Goal: Find specific page/section: Find specific page/section

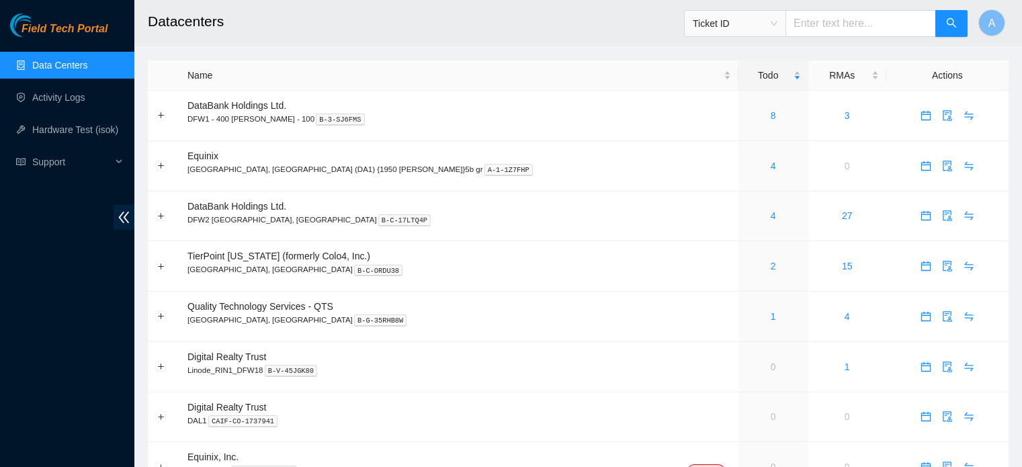
scroll to position [68, 0]
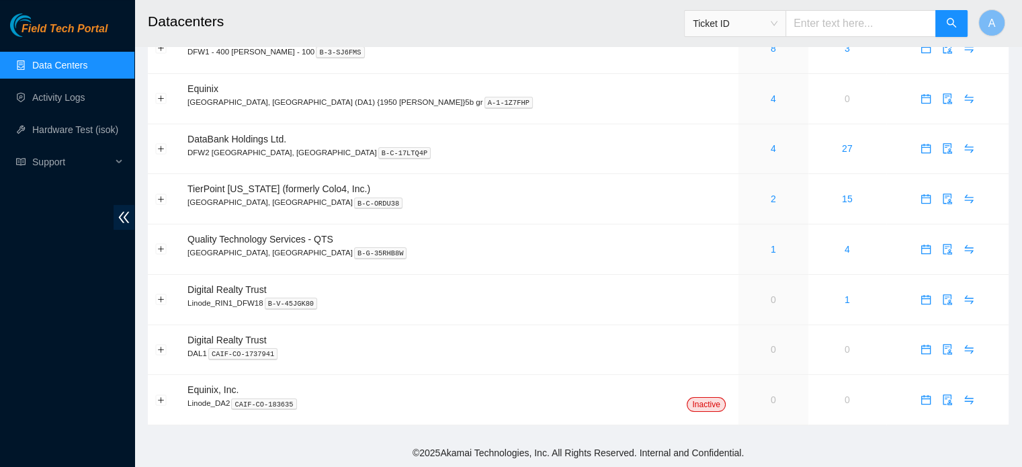
click at [87, 71] on link "Data Centers" at bounding box center [59, 65] width 55 height 11
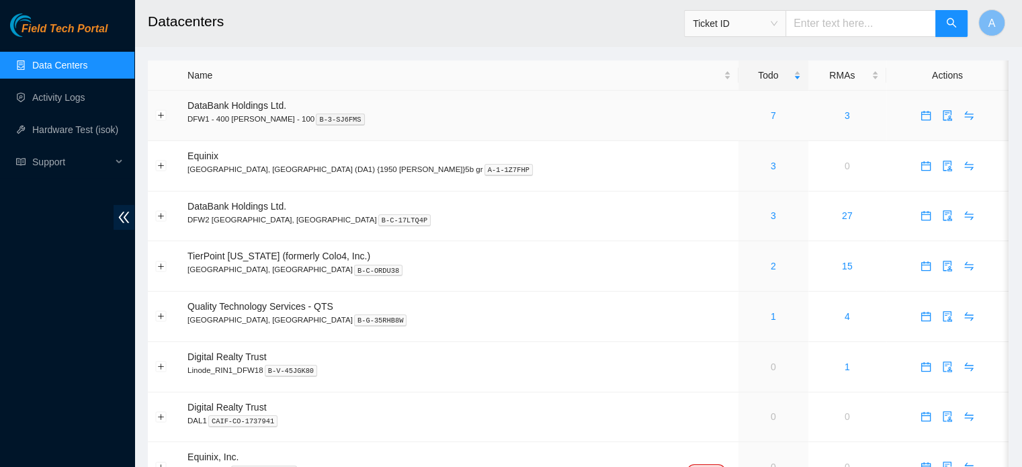
scroll to position [23, 0]
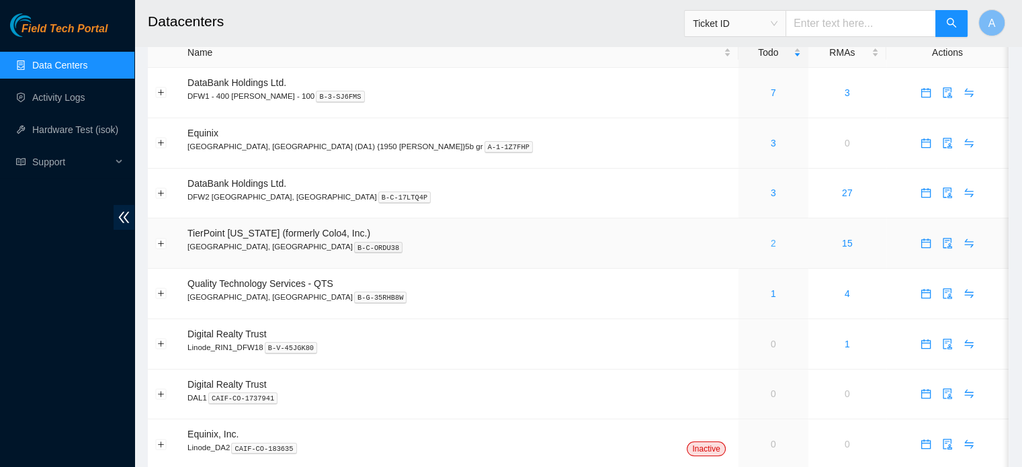
click at [770, 238] on link "2" at bounding box center [772, 243] width 5 height 11
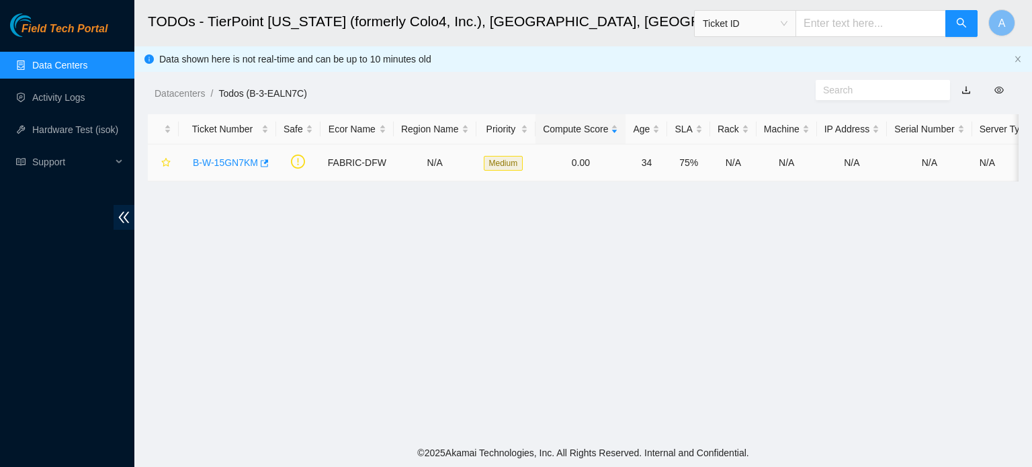
drag, startPoint x: 678, startPoint y: 236, endPoint x: 444, endPoint y: 174, distance: 241.9
click at [444, 174] on main "TODOs - TierPoint Texas (formerly Colo4, Inc.), Dallas, TX Ticket ID A Data sho…" at bounding box center [582, 219] width 897 height 439
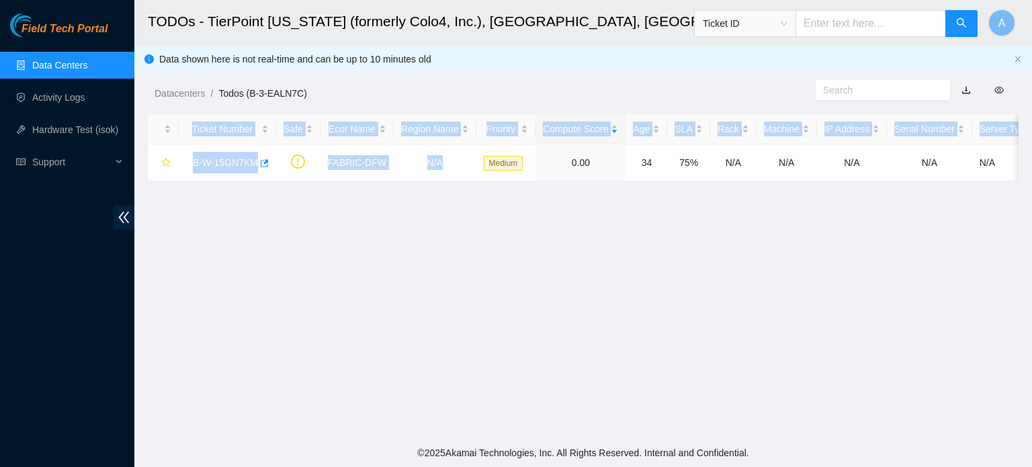
click at [87, 66] on link "Data Centers" at bounding box center [59, 65] width 55 height 11
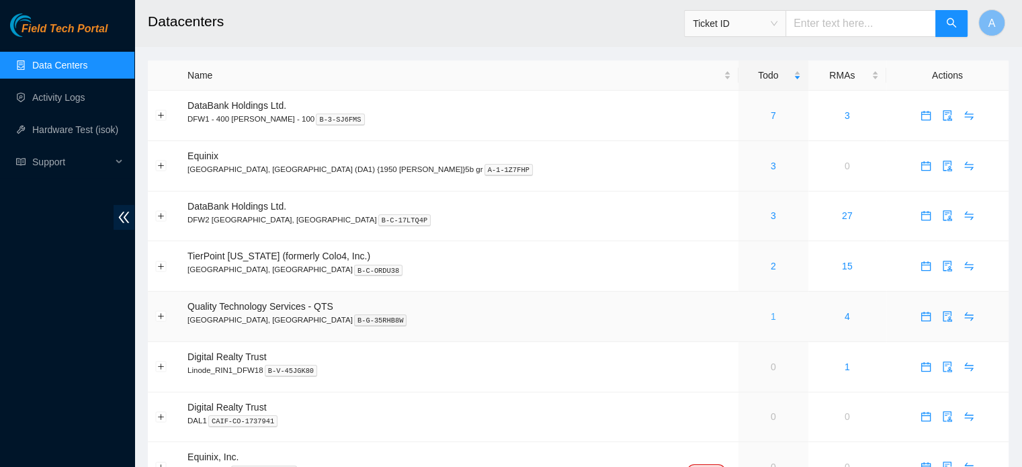
click at [770, 314] on link "1" at bounding box center [772, 316] width 5 height 11
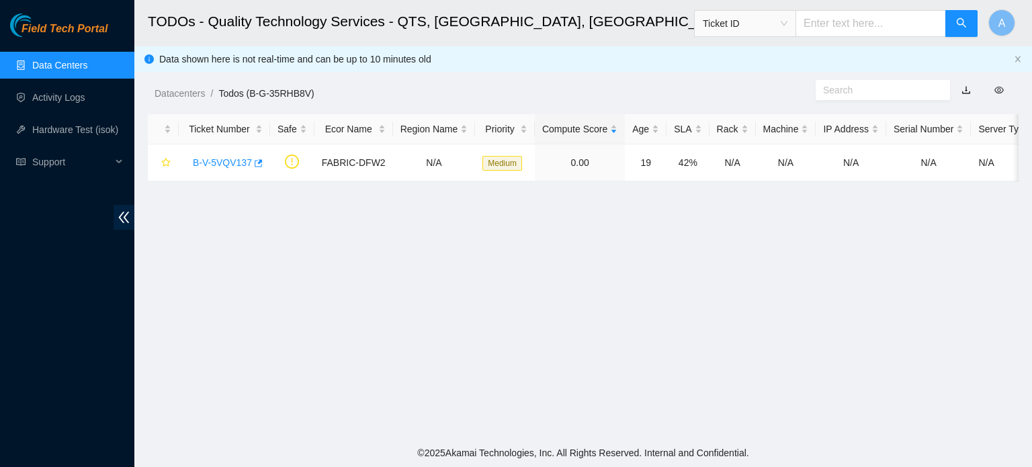
click at [87, 60] on link "Data Centers" at bounding box center [59, 65] width 55 height 11
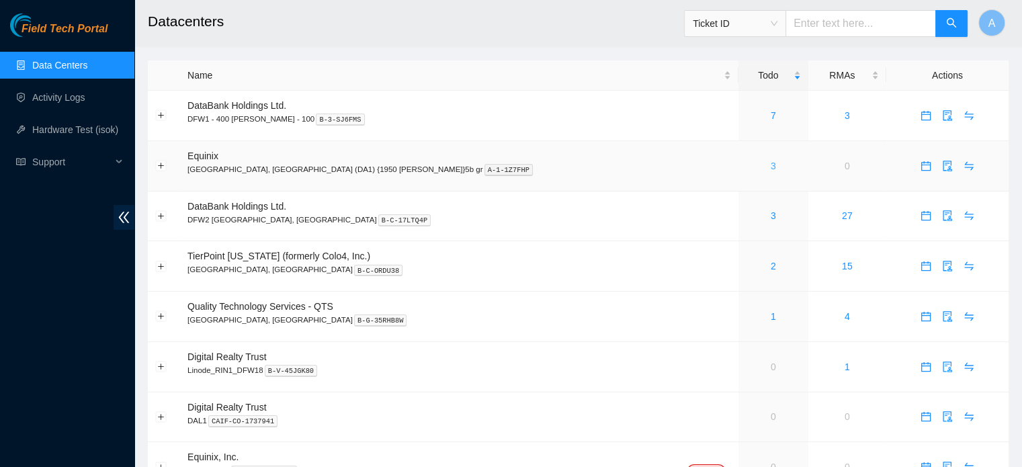
click at [770, 169] on link "3" at bounding box center [772, 166] width 5 height 11
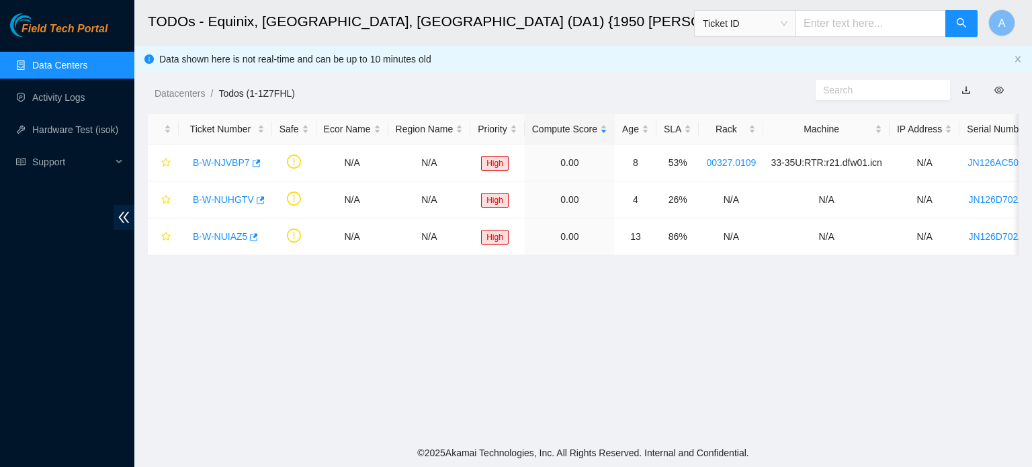
click at [36, 65] on link "Data Centers" at bounding box center [59, 65] width 55 height 11
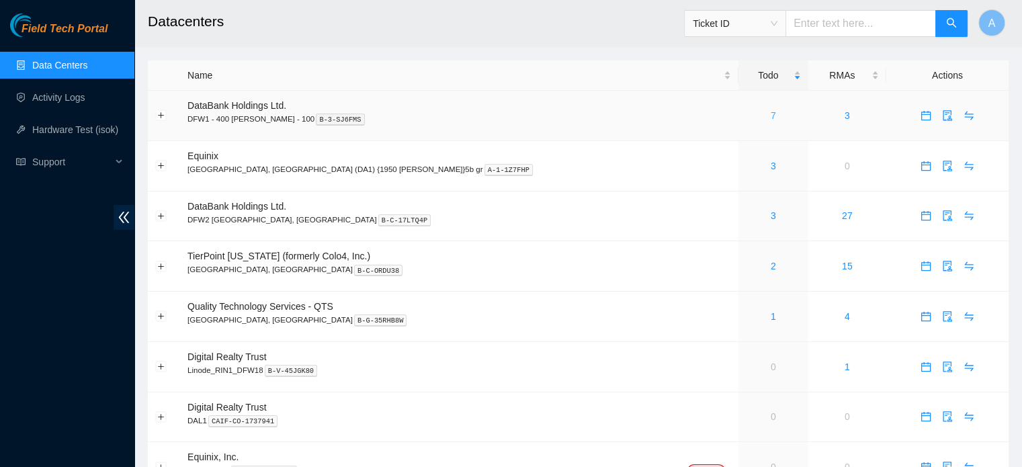
click at [770, 111] on link "7" at bounding box center [772, 115] width 5 height 11
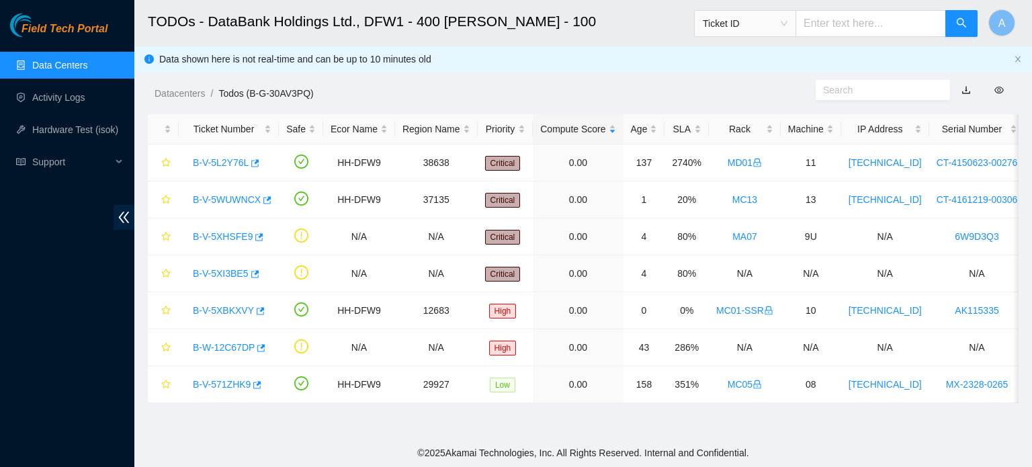
click at [71, 71] on link "Data Centers" at bounding box center [59, 65] width 55 height 11
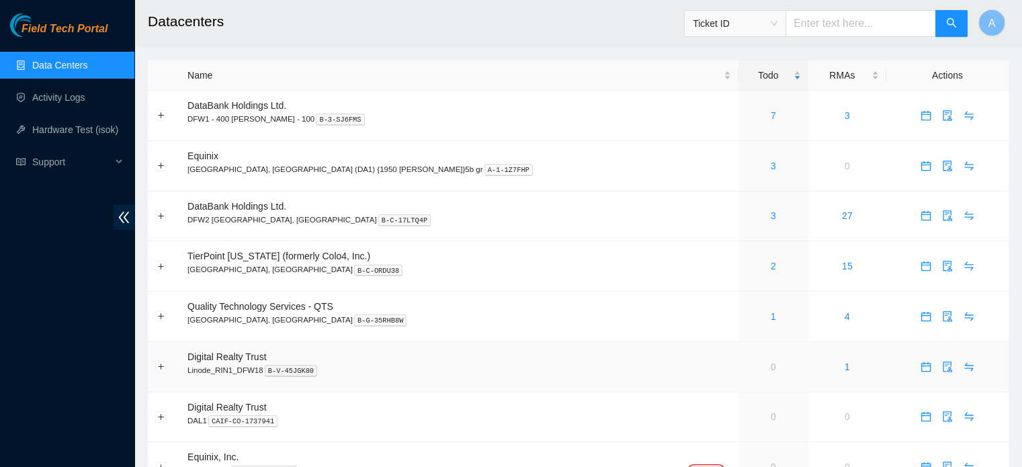
scroll to position [68, 0]
